Goal: Transaction & Acquisition: Purchase product/service

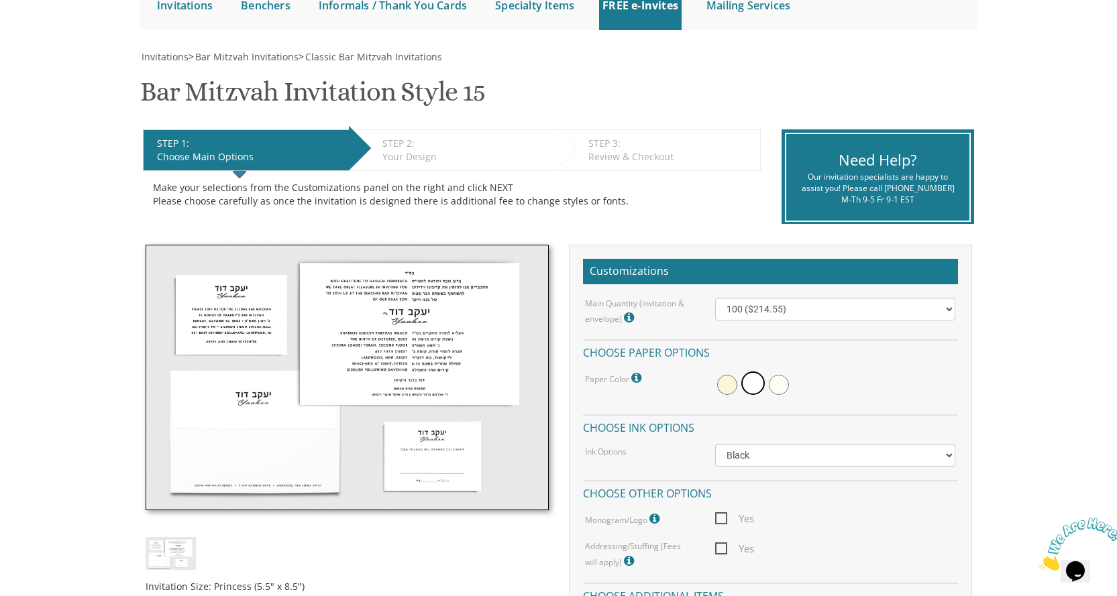
scroll to position [201, 0]
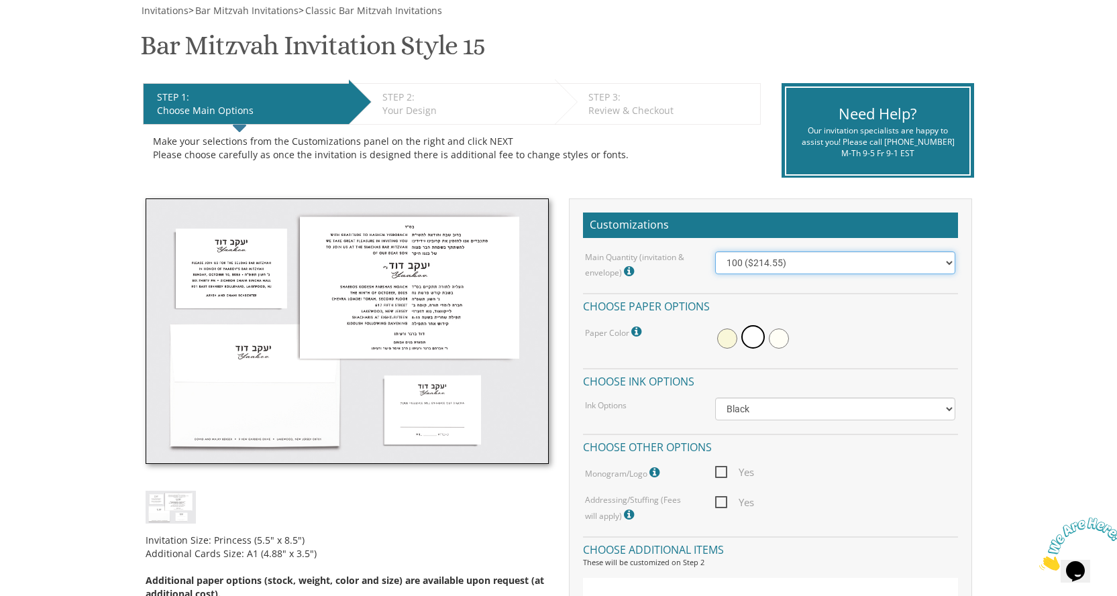
click at [812, 263] on select "100 ($214.55) 200 ($254.60) 300 ($294.25) 400 ($333.55) 500 ($373.90) 600 ($413…" at bounding box center [835, 263] width 240 height 23
select select "400"
click at [715, 255] on select "100 ($214.55) 200 ($254.60) 300 ($294.25) 400 ($333.55) 500 ($373.90) 600 ($413…" at bounding box center [835, 263] width 240 height 23
click at [755, 418] on select "Black Colored Ink ($65.00) Black + One Color ($100.00) Two Colors ($165.00)" at bounding box center [835, 409] width 240 height 23
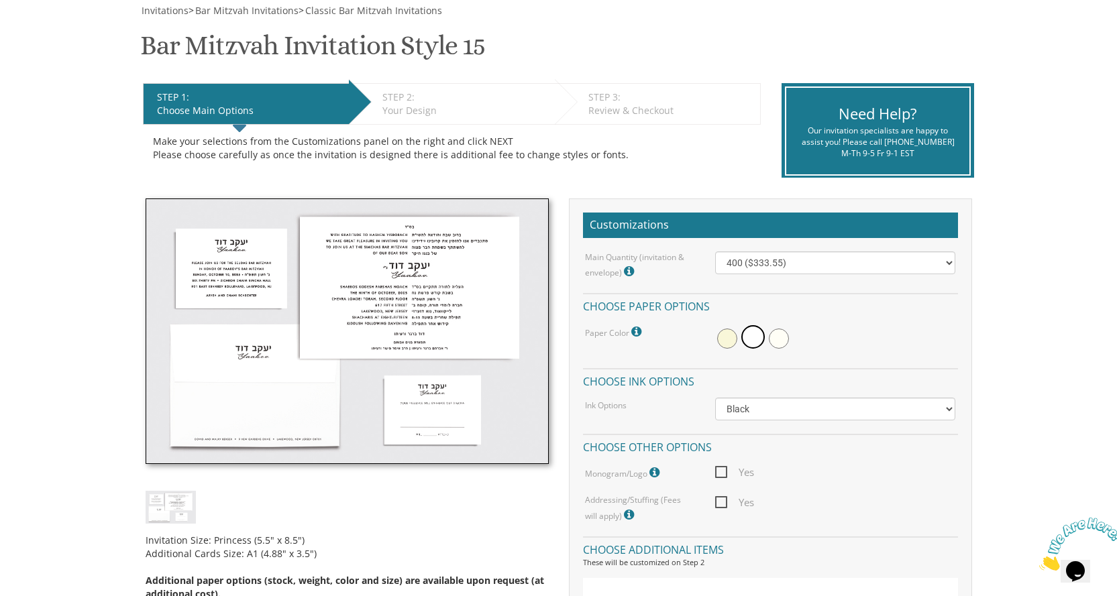
click at [727, 507] on span "Yes" at bounding box center [734, 502] width 39 height 17
click at [724, 506] on input "Yes" at bounding box center [719, 501] width 9 height 9
checkbox input "true"
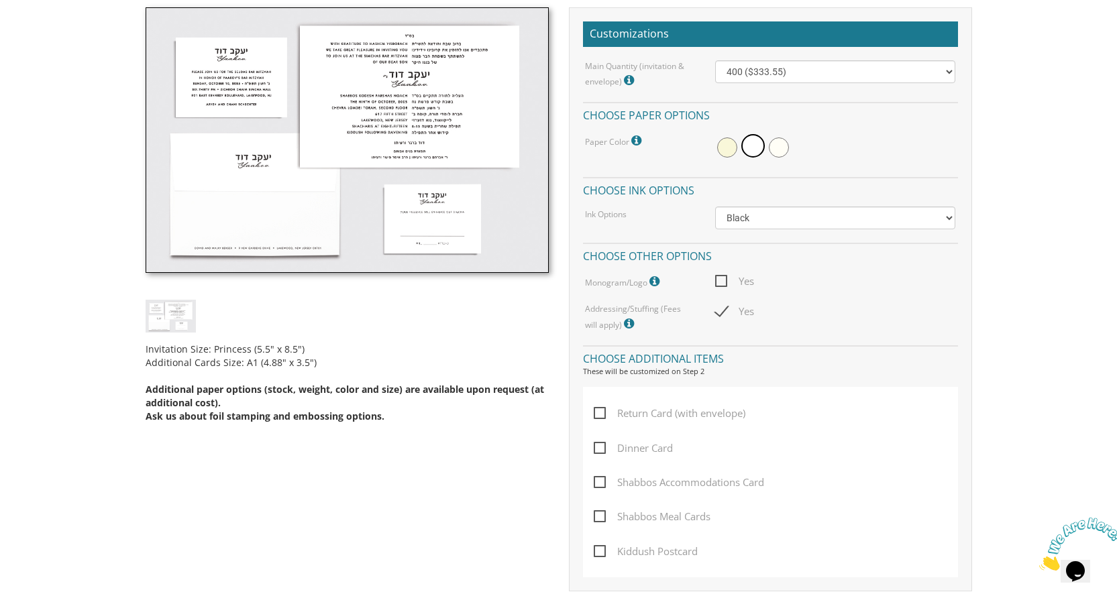
scroll to position [403, 0]
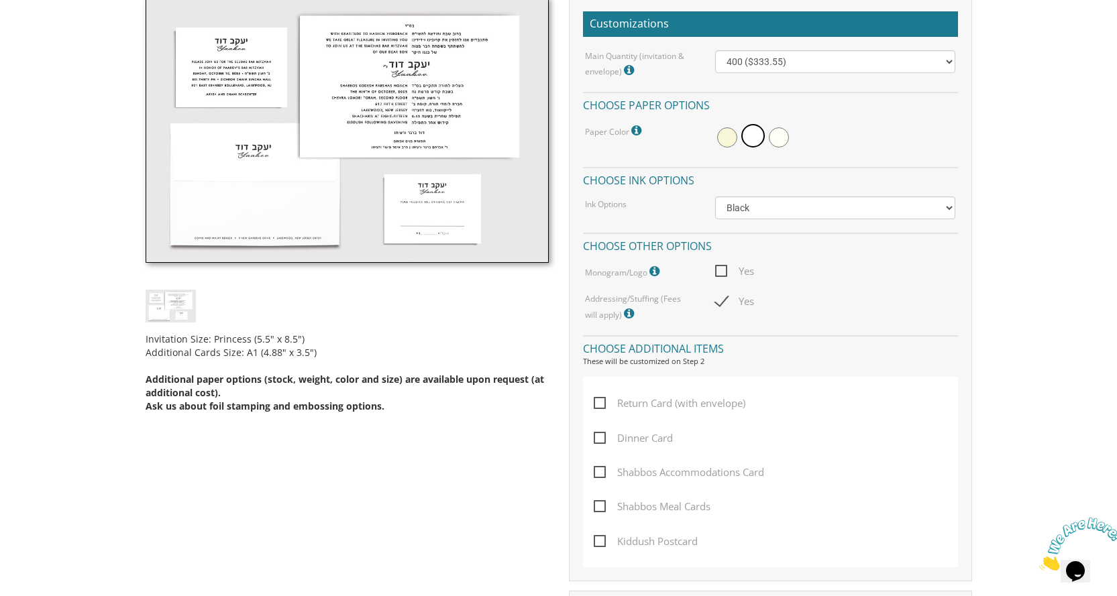
click at [623, 411] on span "Return Card (with envelope)" at bounding box center [670, 403] width 152 height 17
click at [603, 407] on input "Return Card (with envelope)" at bounding box center [598, 402] width 9 height 9
checkbox input "true"
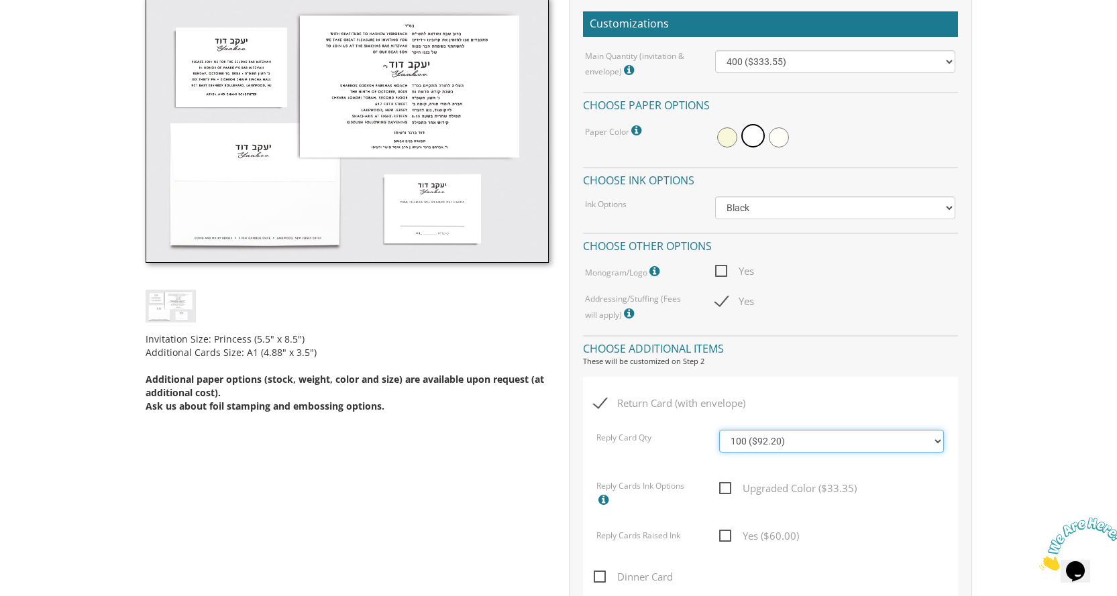
click at [843, 452] on select "100 ($92.20) 200 ($119.30) 300 ($141.90) 400 ($168.75) 500 ($191.00) 600 ($217.…" at bounding box center [831, 441] width 225 height 23
select select "400"
click at [719, 433] on select "100 ($92.20) 200 ($119.30) 300 ($141.90) 400 ($168.75) 500 ($191.00) 600 ($217.…" at bounding box center [831, 441] width 225 height 23
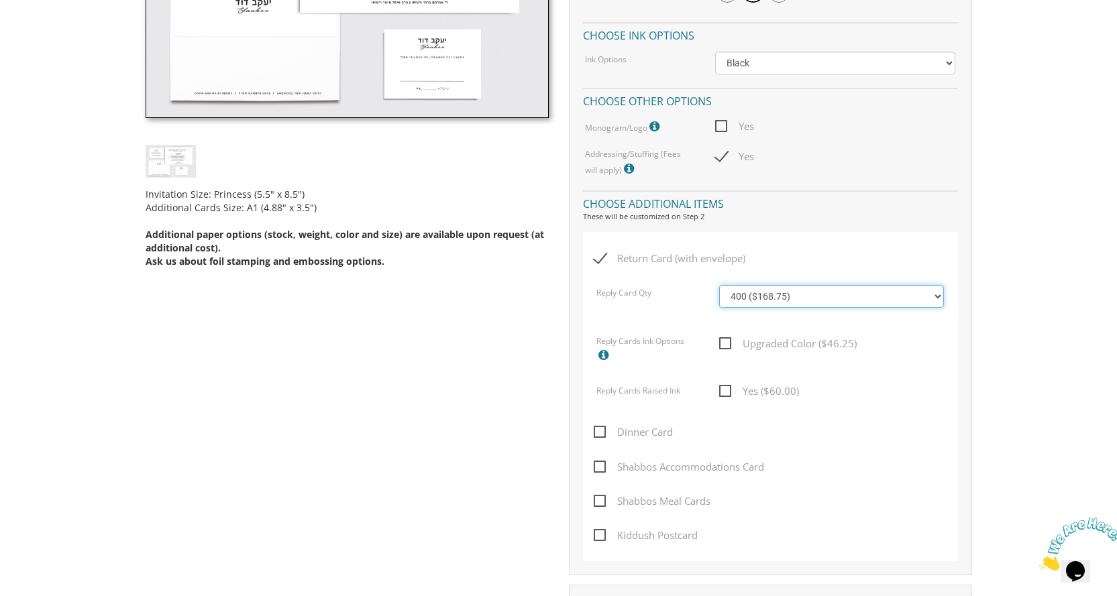
scroll to position [604, 0]
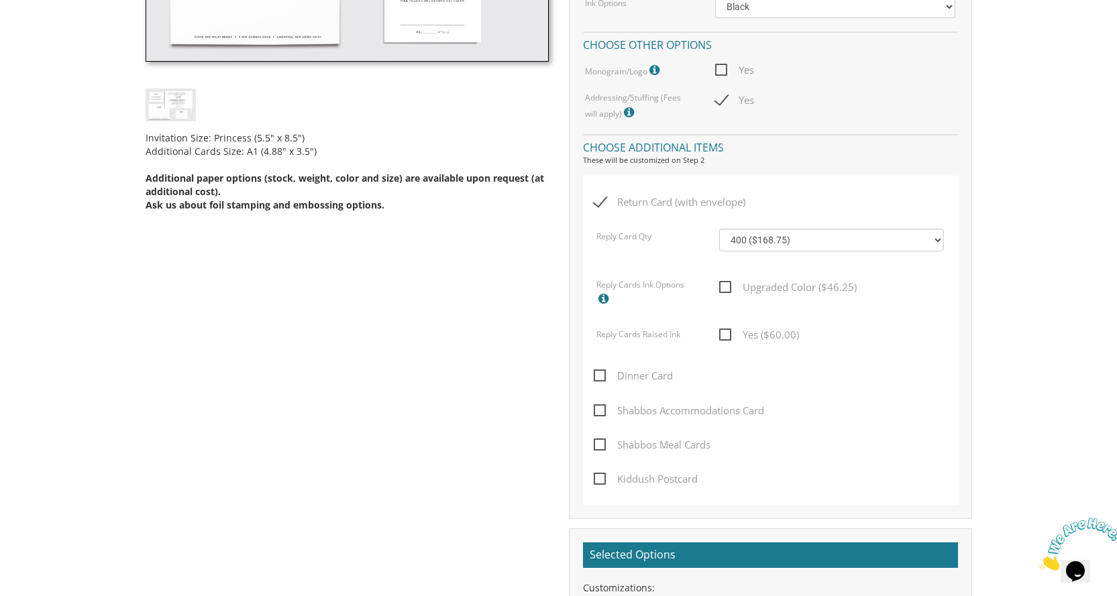
click at [608, 376] on span "Dinner Card" at bounding box center [633, 376] width 79 height 17
click at [603, 376] on input "Dinner Card" at bounding box center [598, 374] width 9 height 9
checkbox input "true"
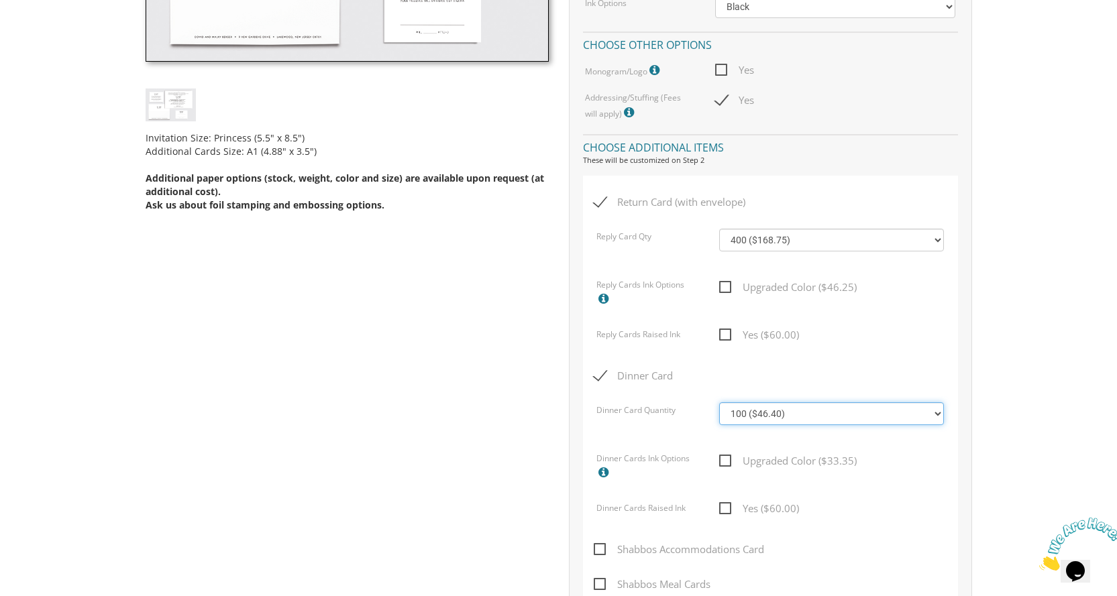
click at [820, 423] on select "100 ($46.40) 200 ($55.20) 300 ($61.85) 400 ($70.60) 500 ($77.20) 600 ($85.95) 7…" at bounding box center [831, 414] width 225 height 23
select select "400"
click at [719, 406] on select "100 ($46.40) 200 ($55.20) 300 ($61.85) 400 ($70.60) 500 ($77.20) 600 ($85.95) 7…" at bounding box center [831, 414] width 225 height 23
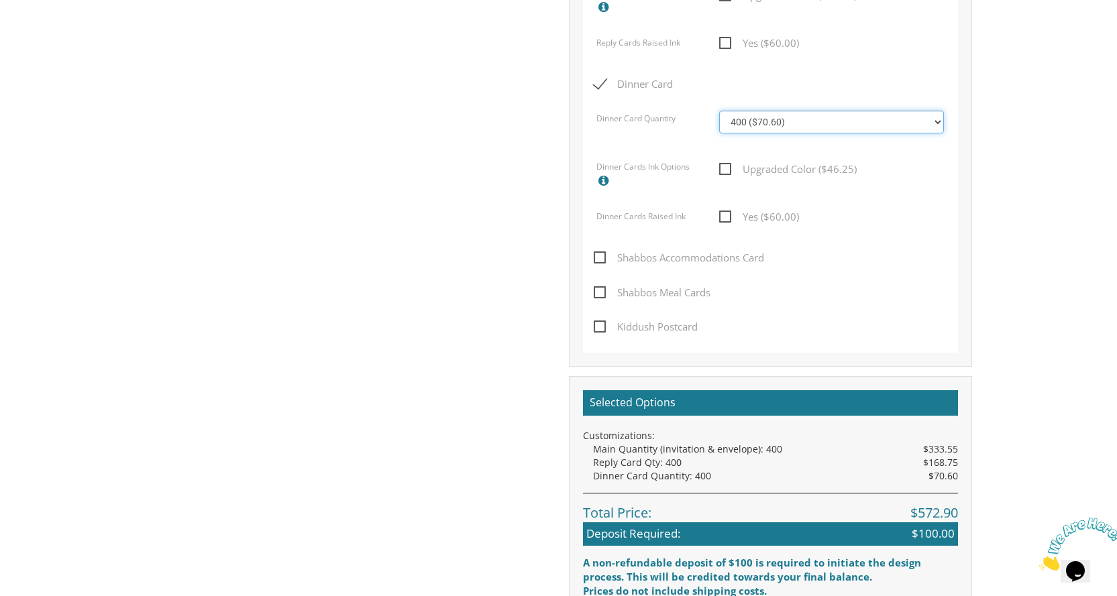
scroll to position [872, 0]
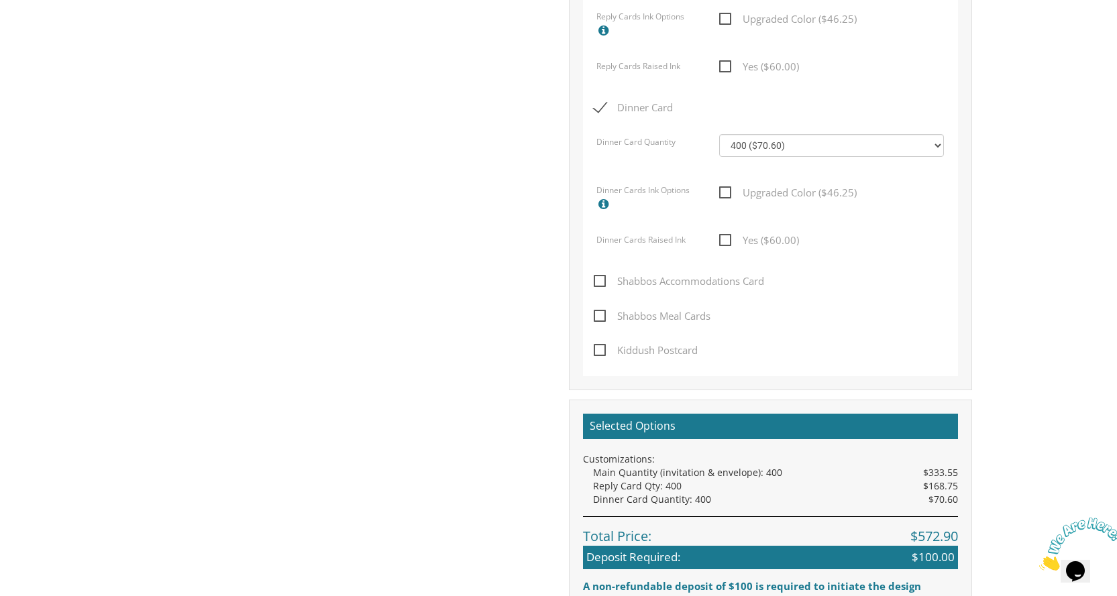
click at [664, 320] on span "Shabbos Meal Cards" at bounding box center [652, 316] width 117 height 17
click at [603, 319] on input "Shabbos Meal Cards" at bounding box center [598, 315] width 9 height 9
checkbox input "true"
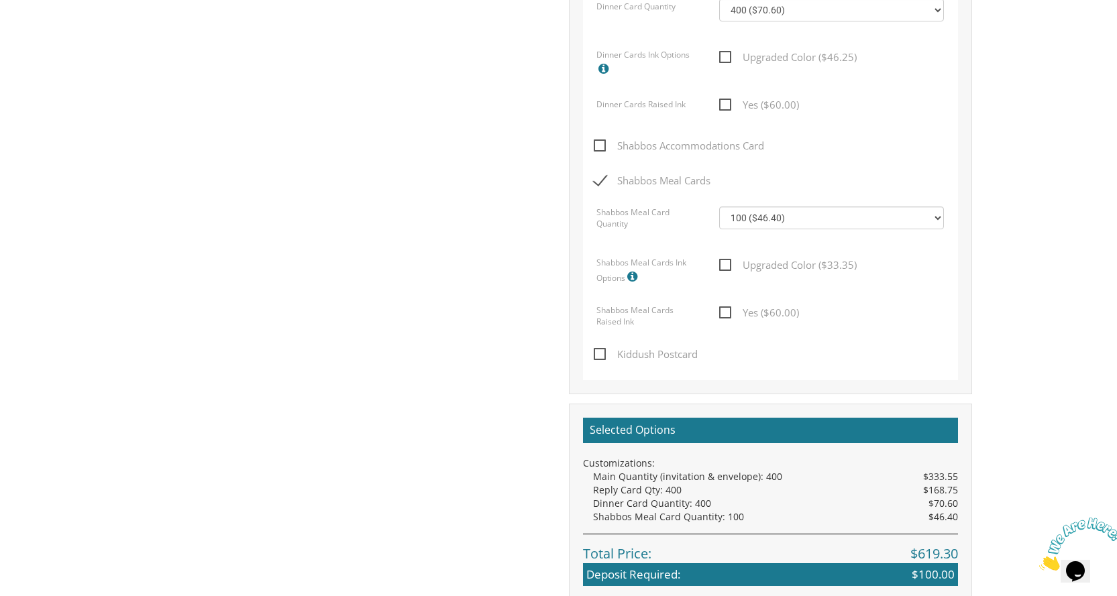
scroll to position [1006, 0]
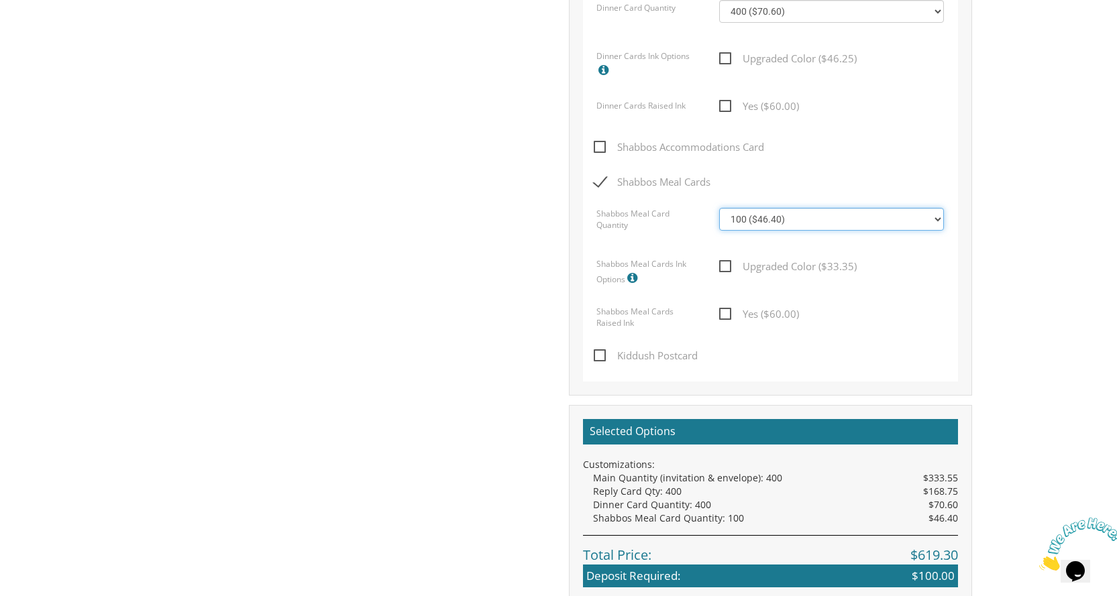
click at [805, 222] on select "100 ($46.40) 200 ($55.20) 300 ($61.85) 400 ($70.60) 500 ($77.20) 600 ($85.95) 7…" at bounding box center [831, 219] width 225 height 23
select select "200"
click at [719, 211] on select "100 ($46.40) 200 ($55.20) 300 ($61.85) 400 ($70.60) 500 ($77.20) 600 ($85.95) 7…" at bounding box center [831, 219] width 225 height 23
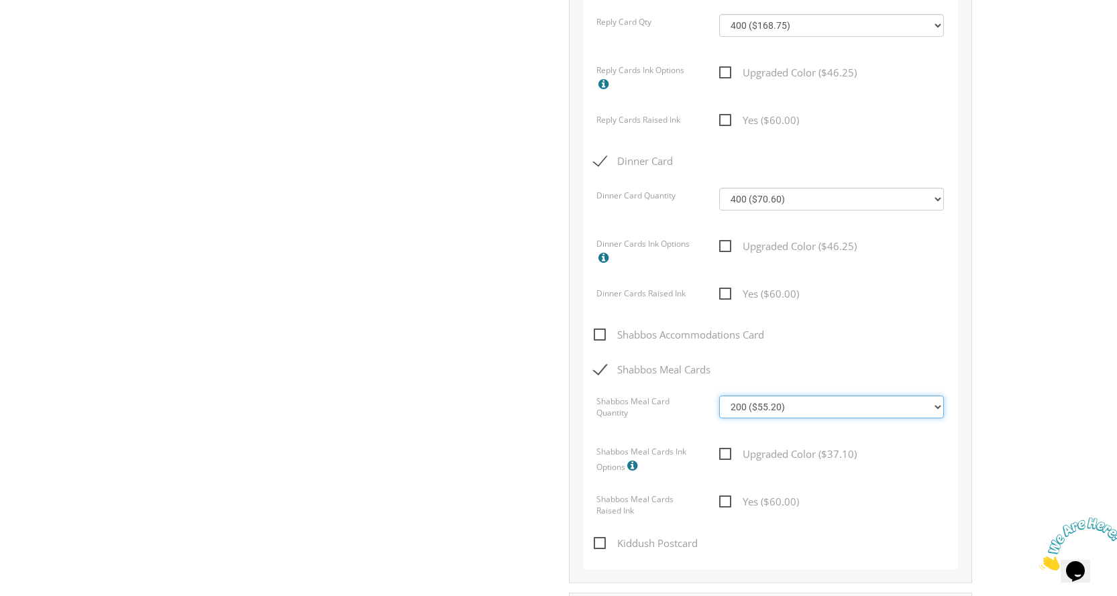
scroll to position [805, 0]
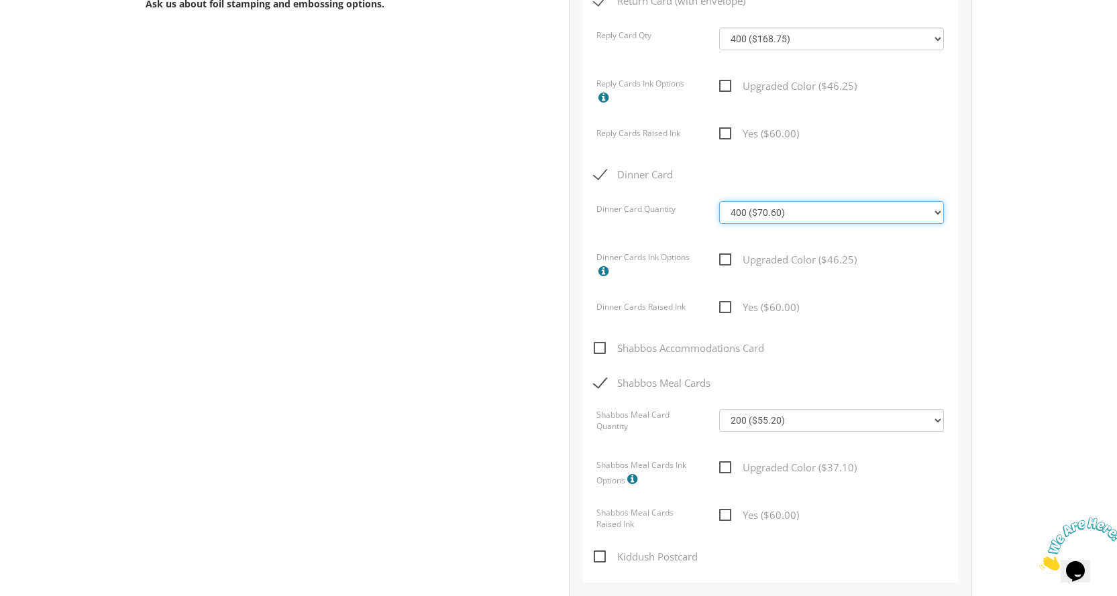
click at [802, 221] on select "100 ($46.40) 200 ($55.20) 300 ($61.85) 400 ($70.60) 500 ($77.20) 600 ($85.95) 7…" at bounding box center [831, 212] width 225 height 23
select select "300"
click at [719, 205] on select "100 ($46.40) 200 ($55.20) 300 ($61.85) 400 ($70.60) 500 ($77.20) 600 ($85.95) 7…" at bounding box center [831, 212] width 225 height 23
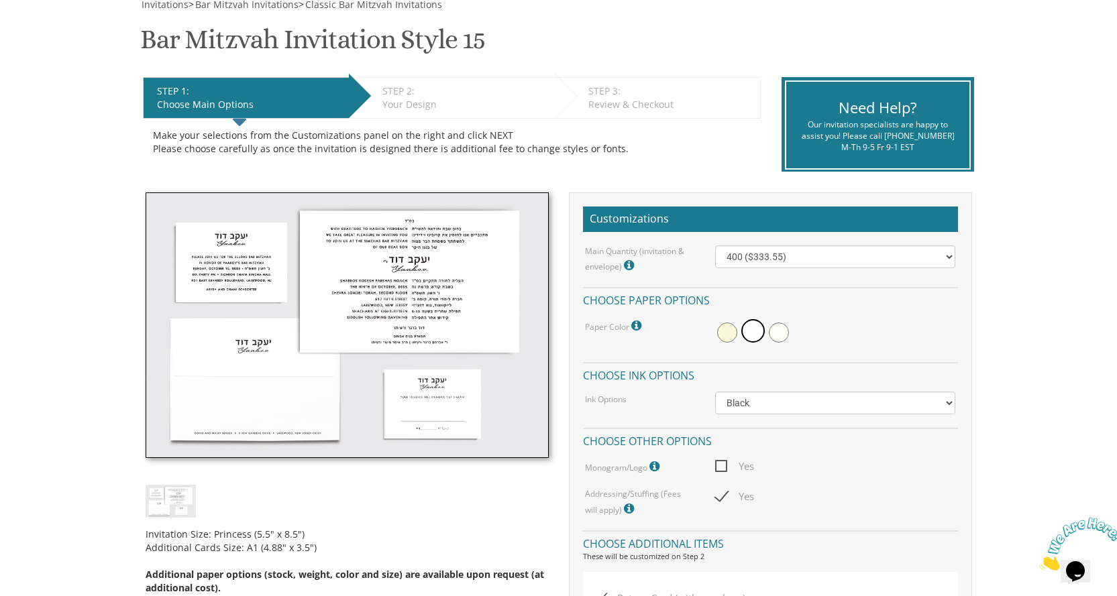
scroll to position [201, 0]
